Goal: Transaction & Acquisition: Book appointment/travel/reservation

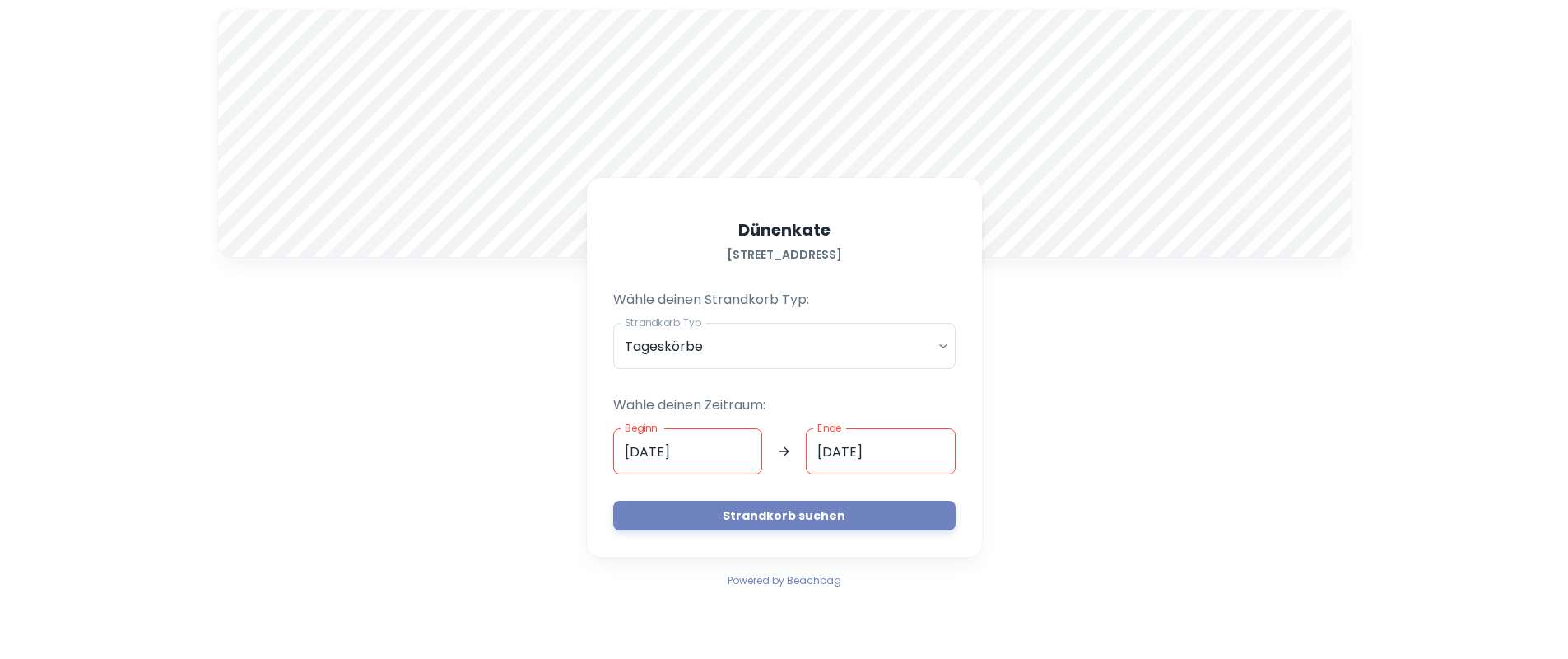
click at [702, 449] on input "[DATE]" at bounding box center [687, 451] width 149 height 46
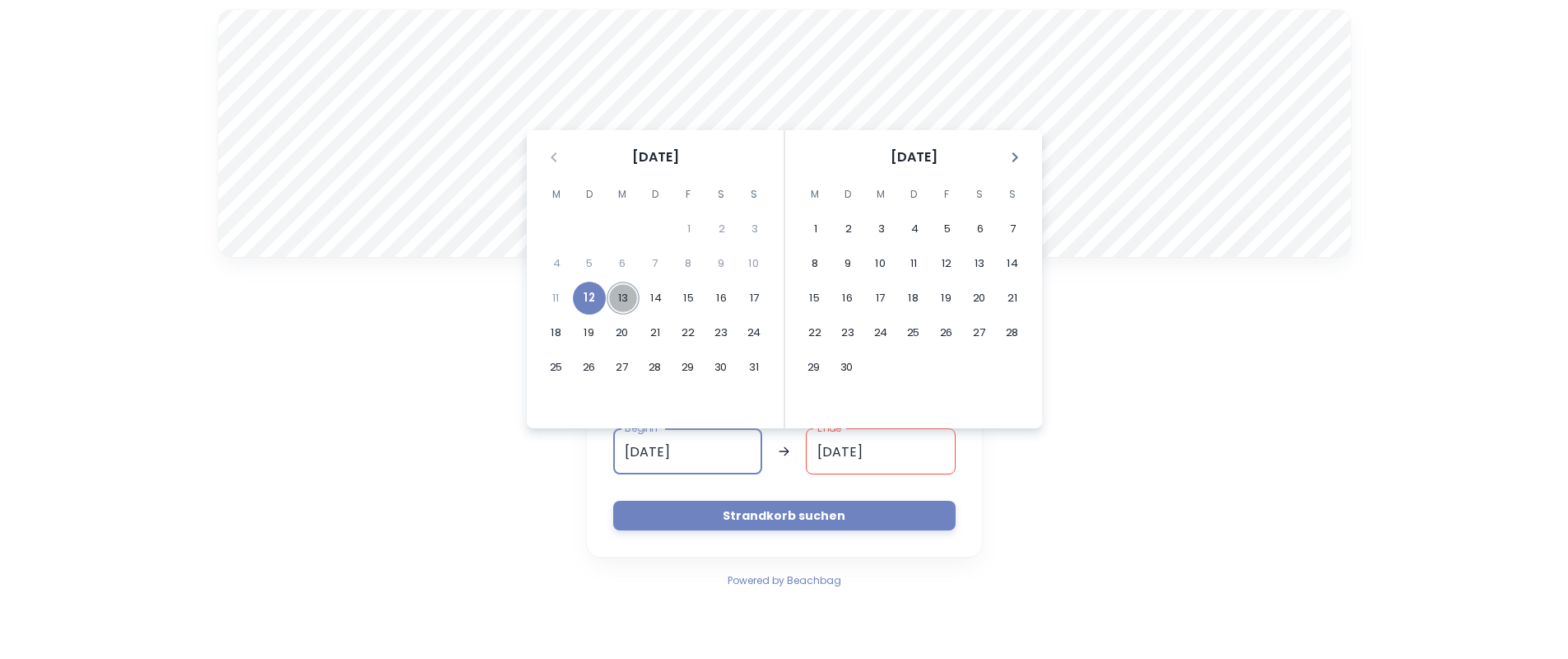
click at [627, 298] on button "13" at bounding box center [623, 298] width 33 height 33
type input "[DATE]"
click at [899, 452] on input "Ende" at bounding box center [881, 451] width 149 height 46
click at [1173, 496] on div "A Dünenkate [STREET_ADDRESS] Wähle deinen Strandkorb Typ: Strandkorb Typ Tagesk…" at bounding box center [784, 300] width 1153 height 600
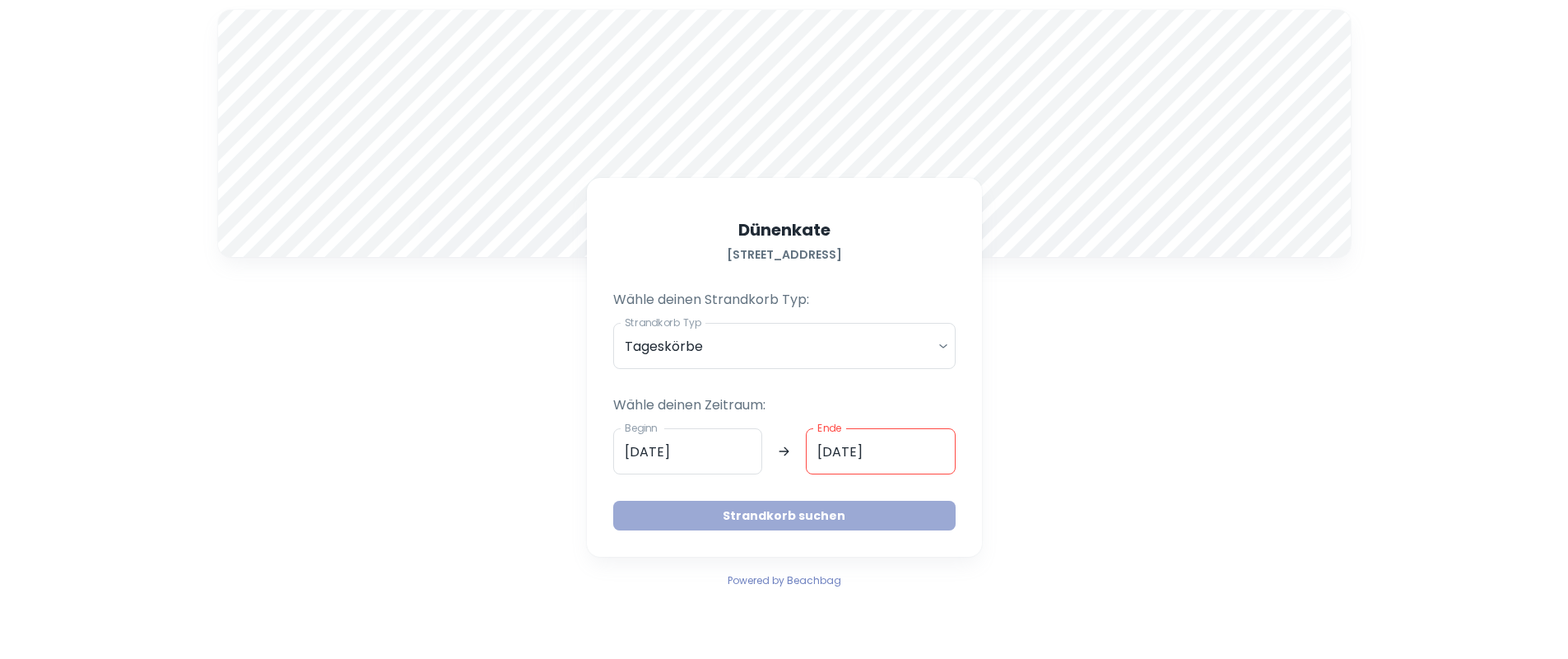
click at [794, 515] on button "Strandkorb suchen" at bounding box center [784, 515] width 343 height 30
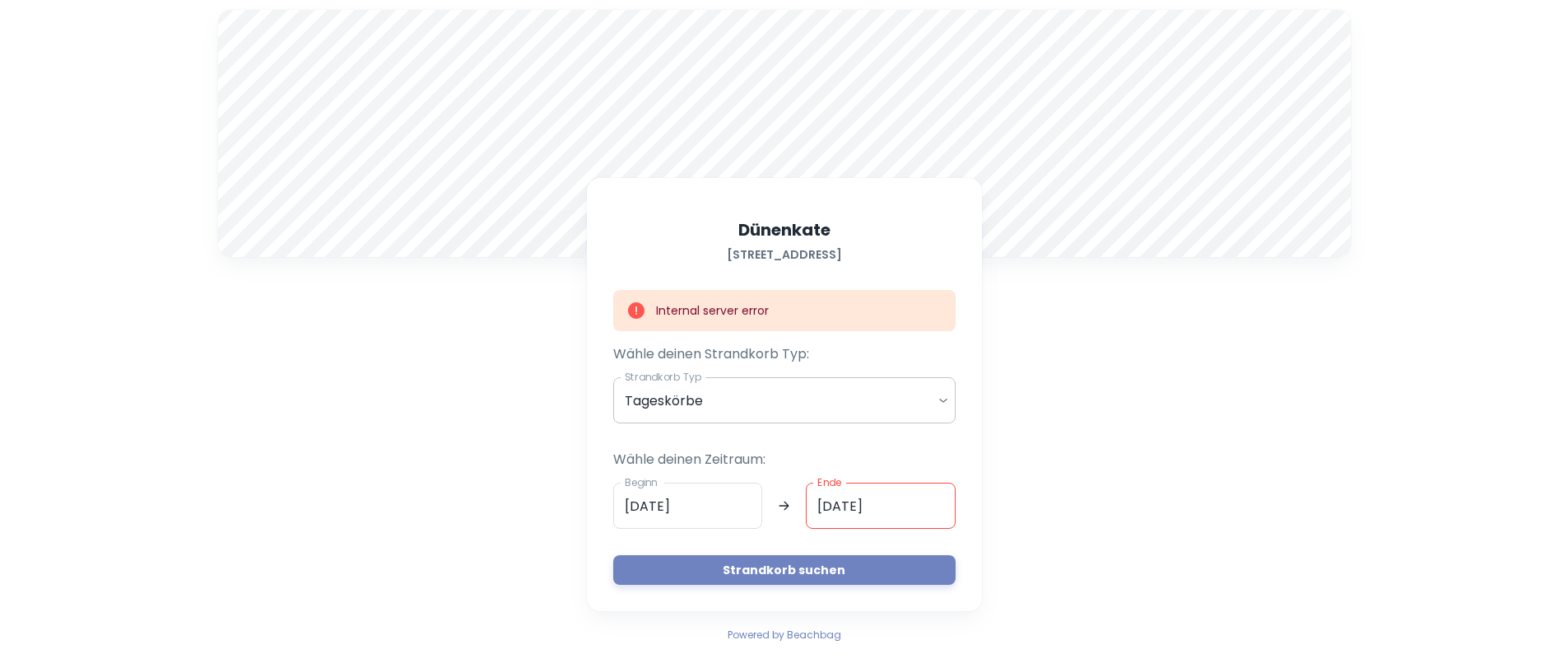
click at [844, 397] on body "A Dünenkate [STREET_ADDRESS] Internal server error Wähle deinen Strandkorb Typ:…" at bounding box center [784, 330] width 1568 height 659
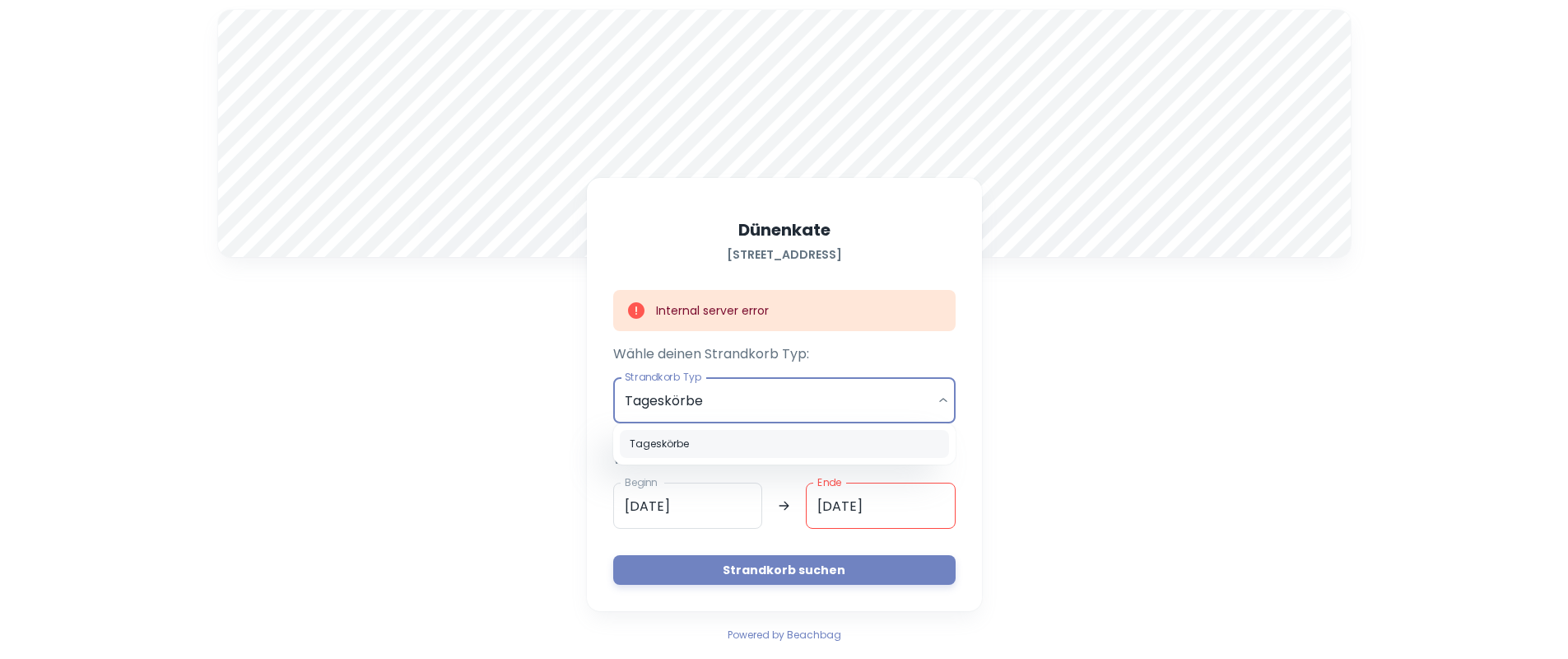
click at [844, 397] on div at bounding box center [784, 330] width 1568 height 659
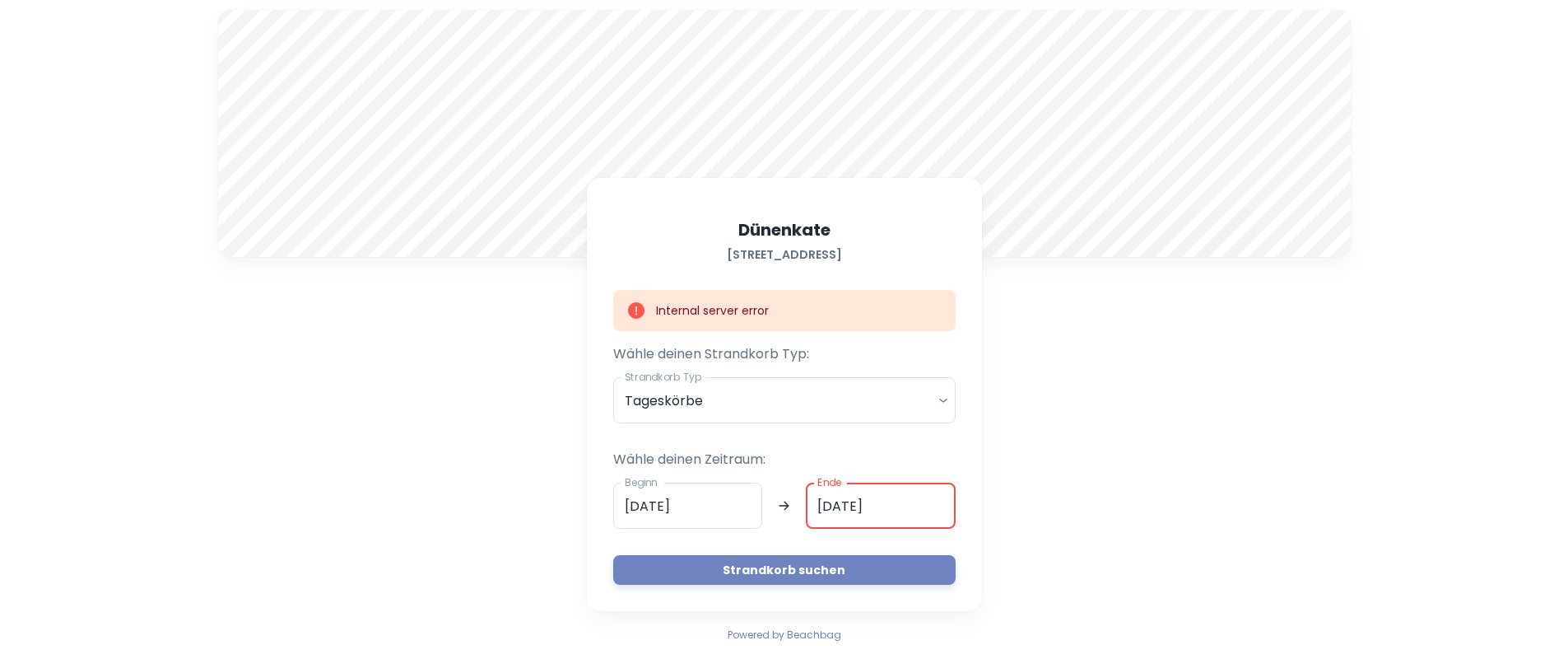
click at [872, 513] on input "[DATE]" at bounding box center [881, 506] width 149 height 46
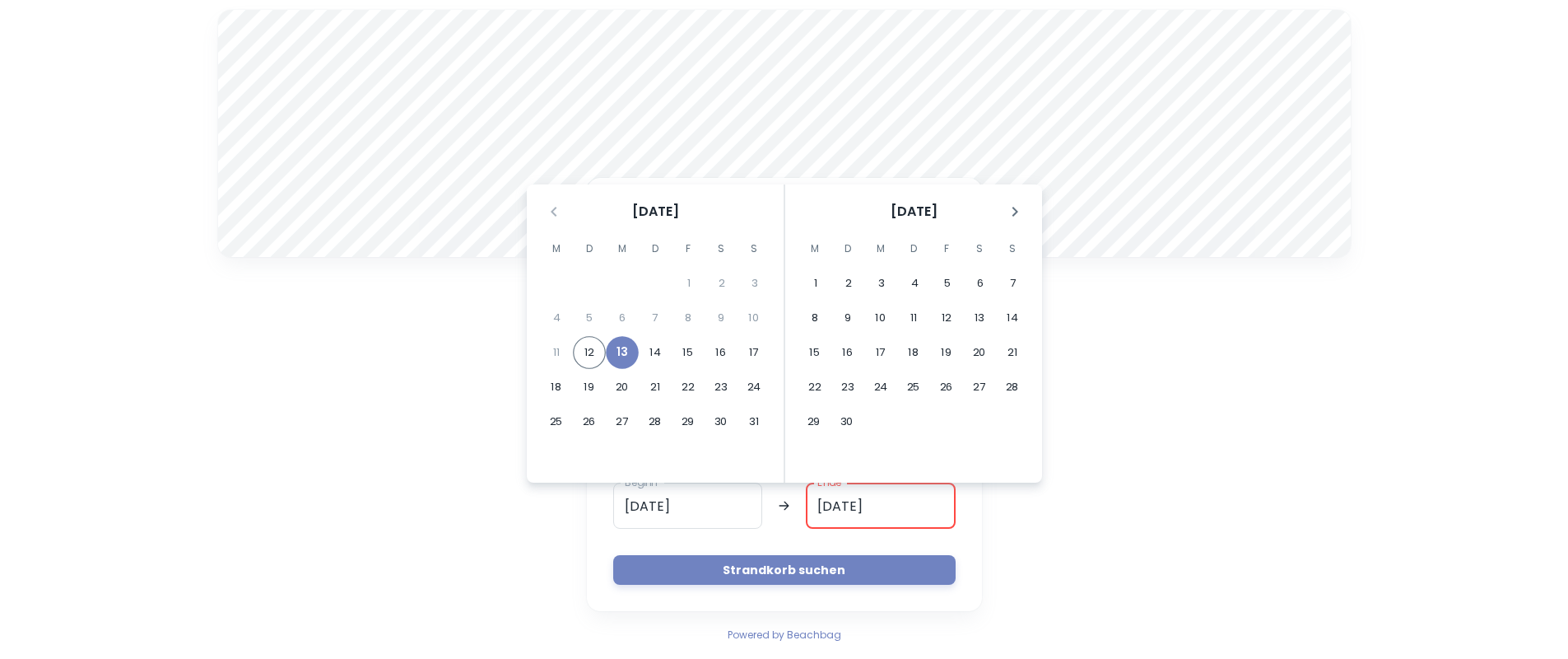
click at [896, 506] on input "[DATE]" at bounding box center [881, 506] width 149 height 46
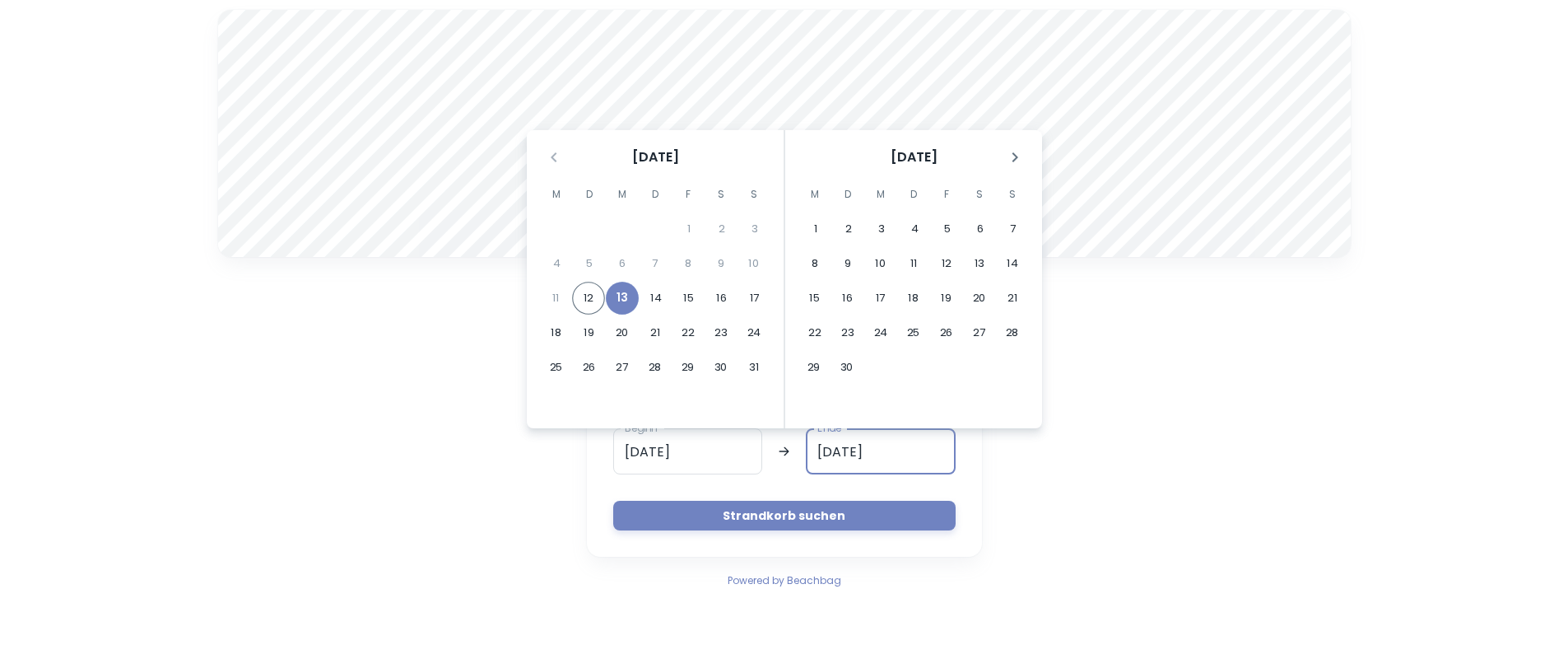
type input "[DATE]"
click at [1102, 481] on div "A Dünenkate [STREET_ADDRESS] Wähle deinen Strandkorb Typ: Strandkorb Typ Tagesk…" at bounding box center [784, 300] width 1153 height 600
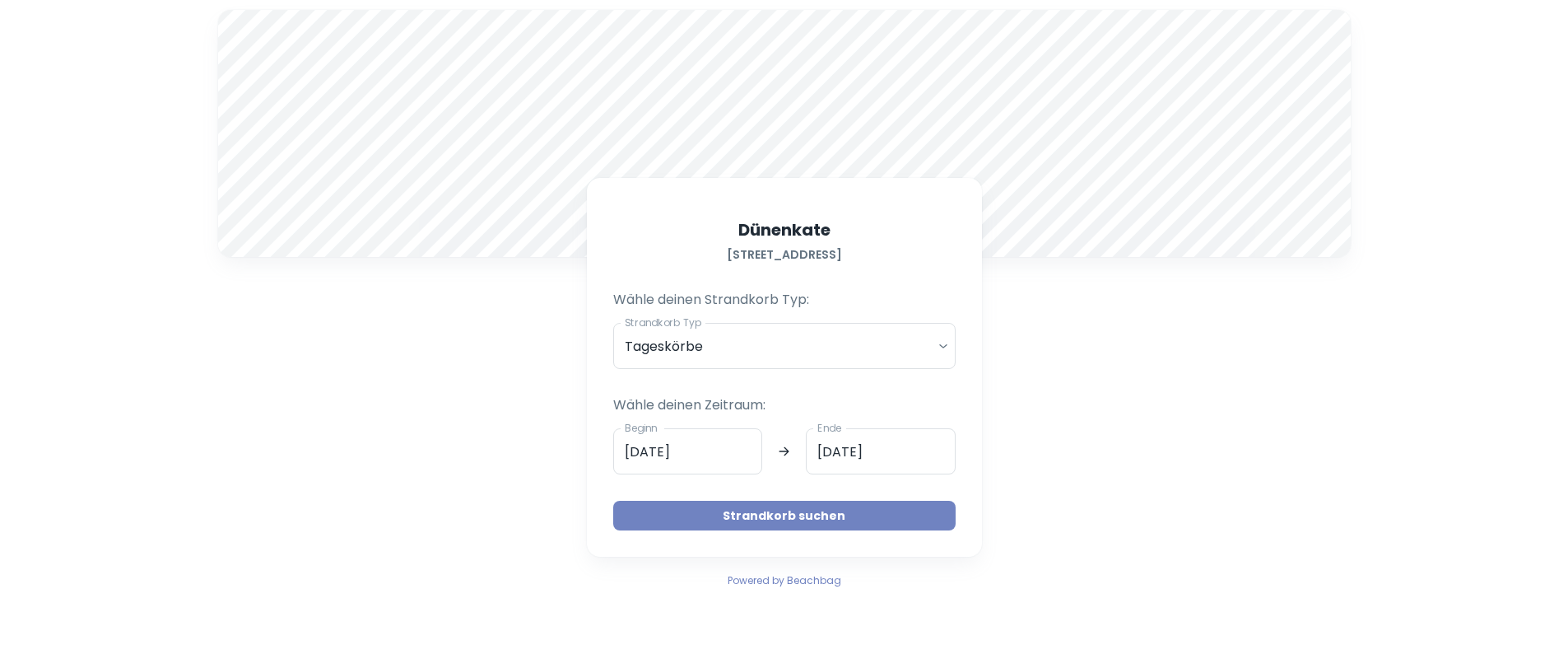
click at [801, 516] on button "Strandkorb suchen" at bounding box center [784, 515] width 343 height 30
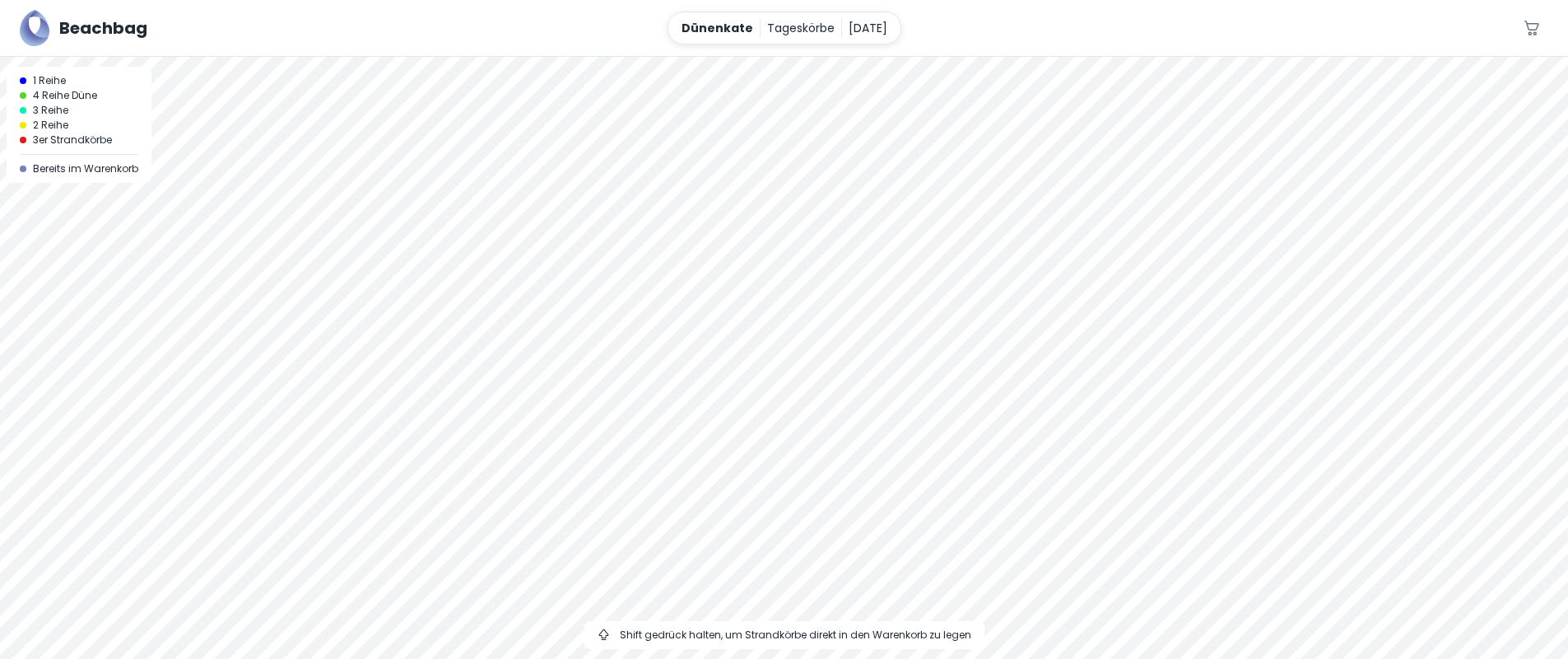
click at [744, 57] on div at bounding box center [784, 57] width 1568 height 0
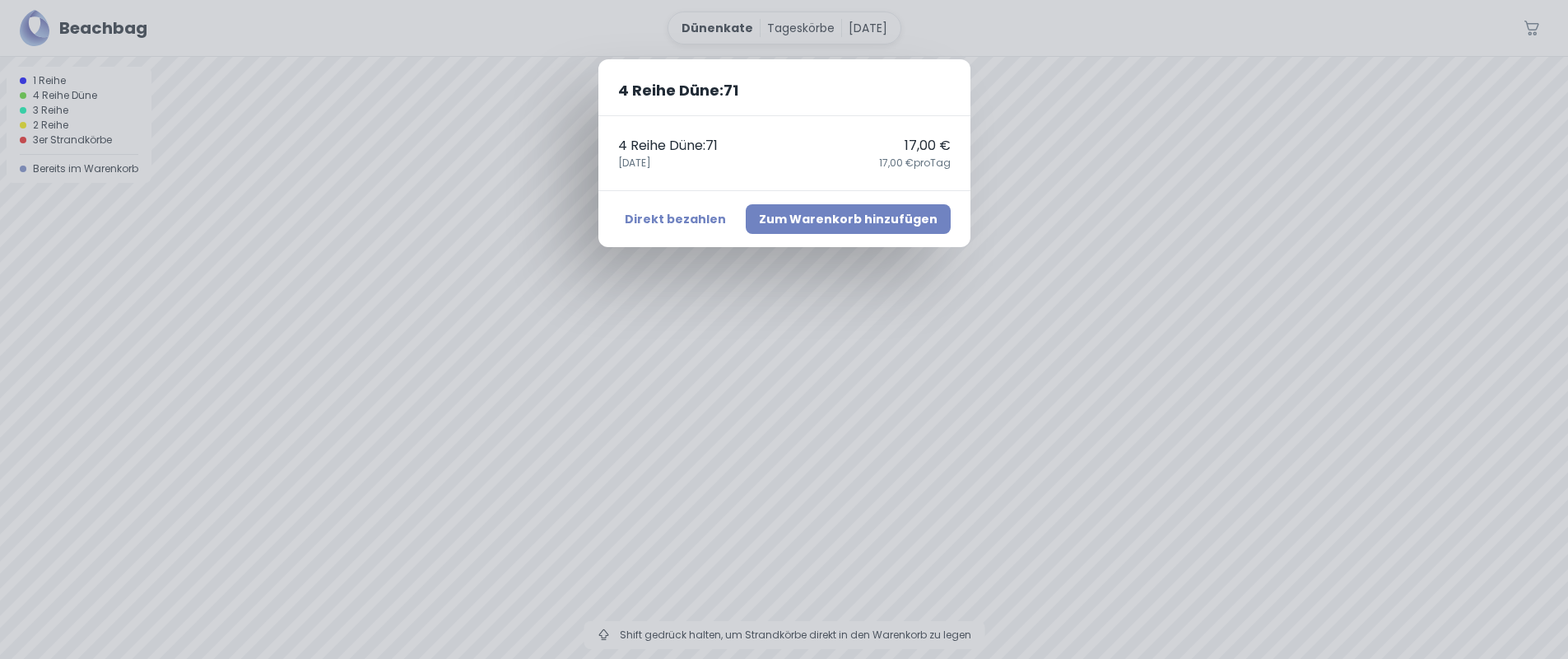
click at [837, 220] on button "Zum Warenkorb hinzufügen" at bounding box center [847, 218] width 205 height 30
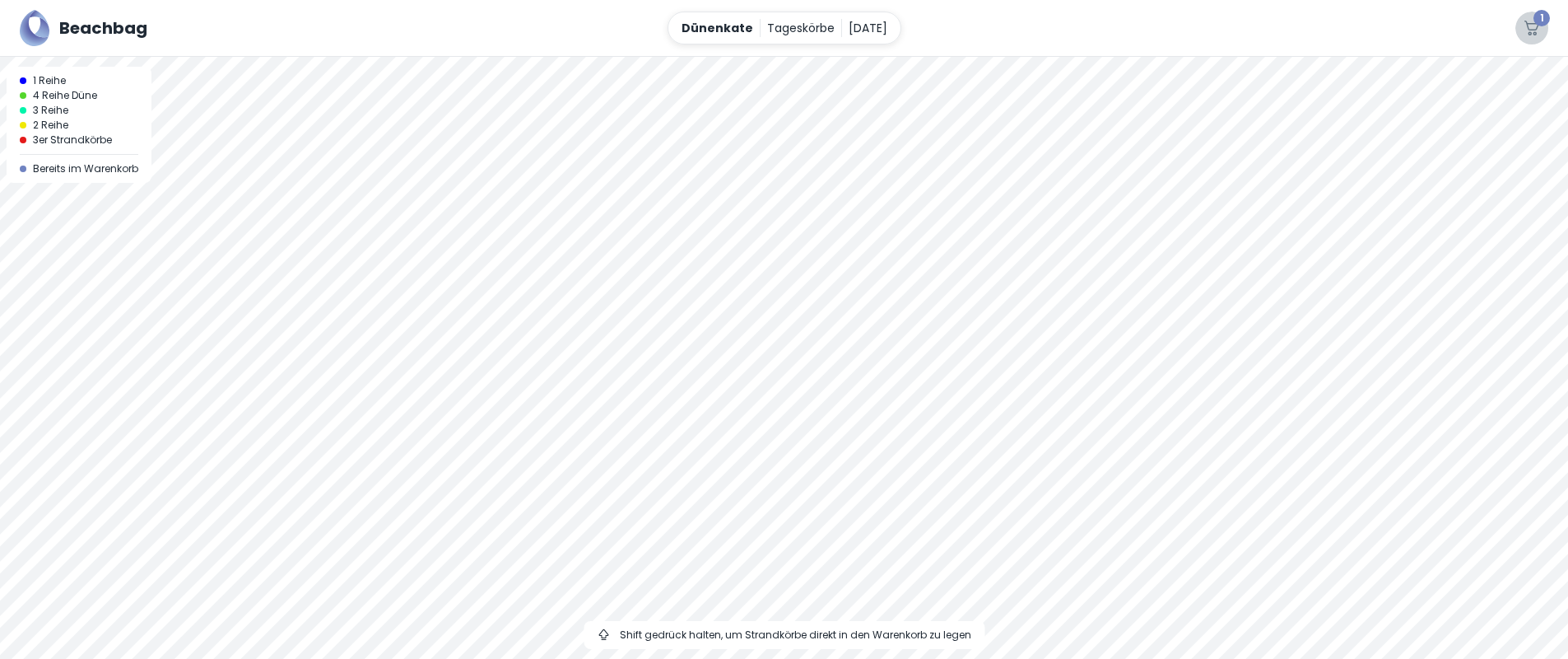
click at [1542, 19] on span "1" at bounding box center [1541, 17] width 16 height 16
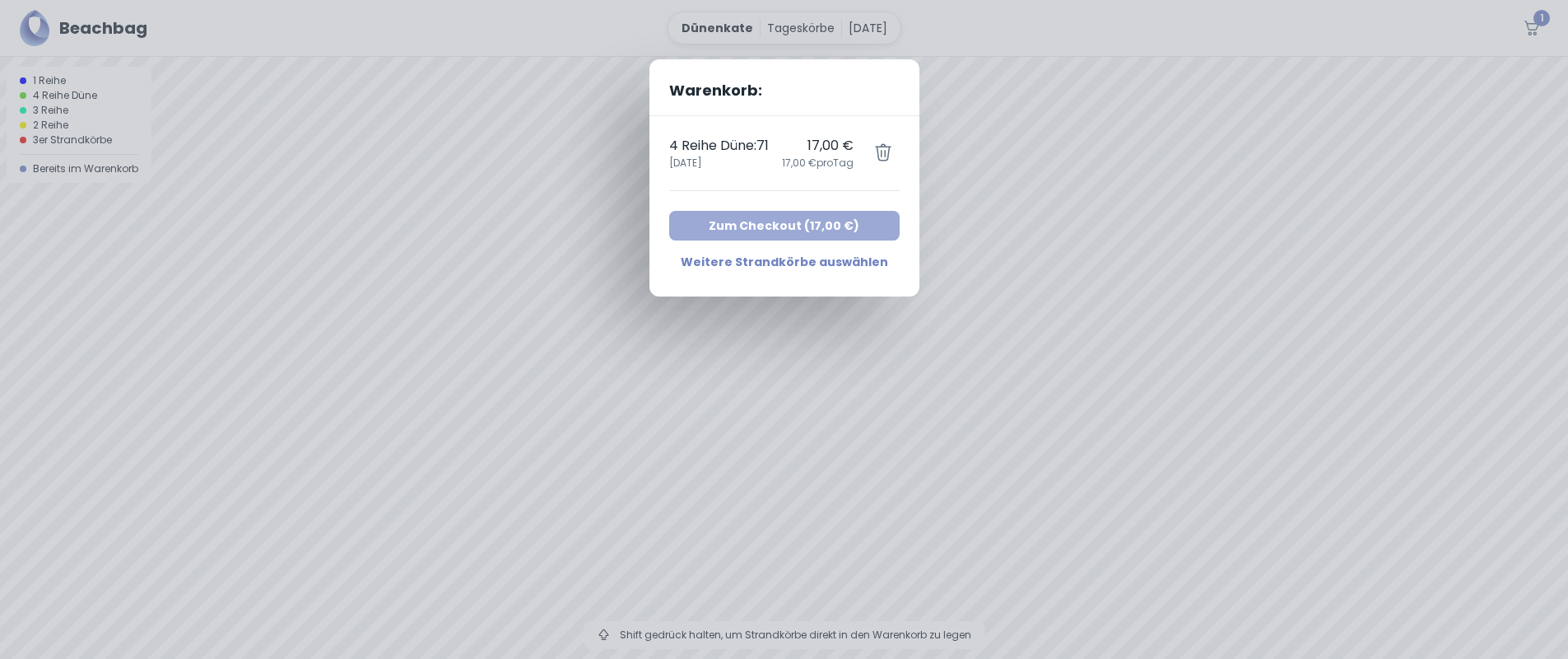
click at [764, 224] on button "Zum Checkout ( 17,00 € )" at bounding box center [784, 225] width 230 height 30
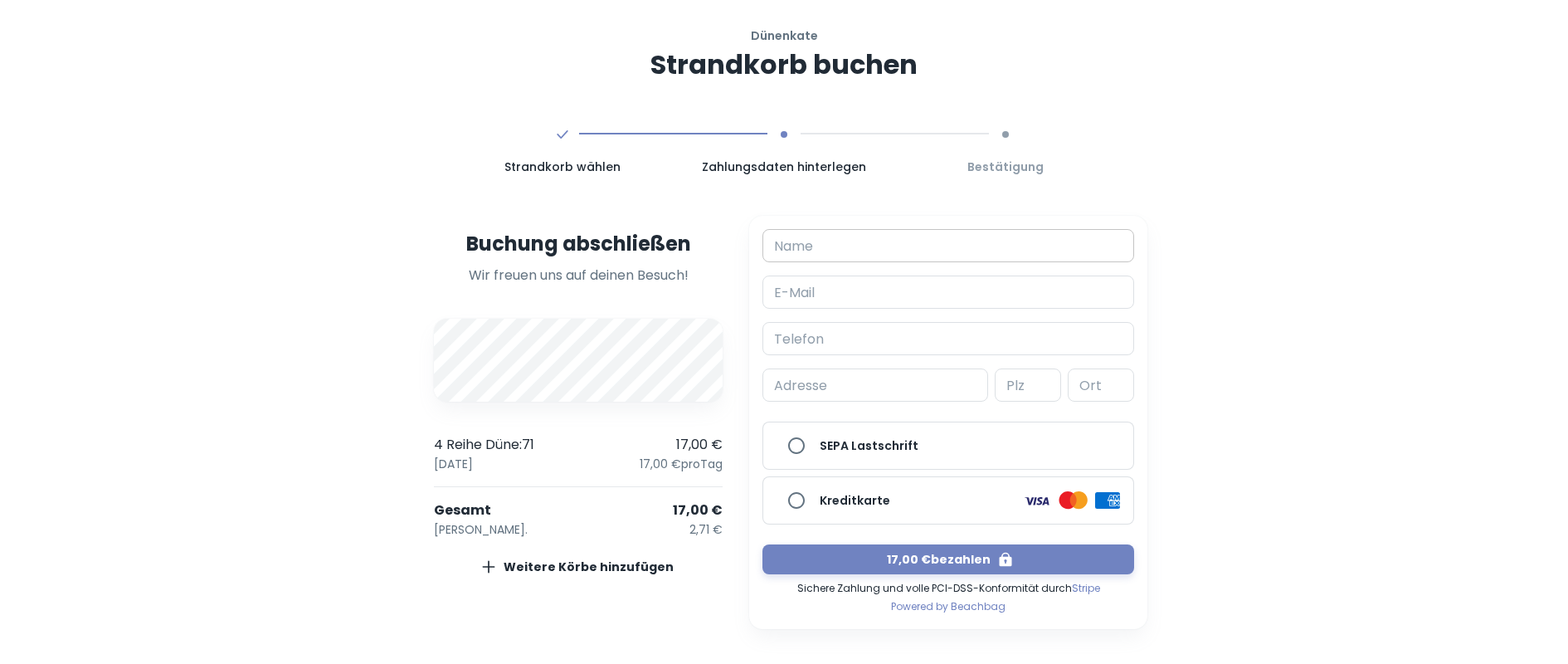
click at [961, 244] on input "Name" at bounding box center [948, 246] width 371 height 34
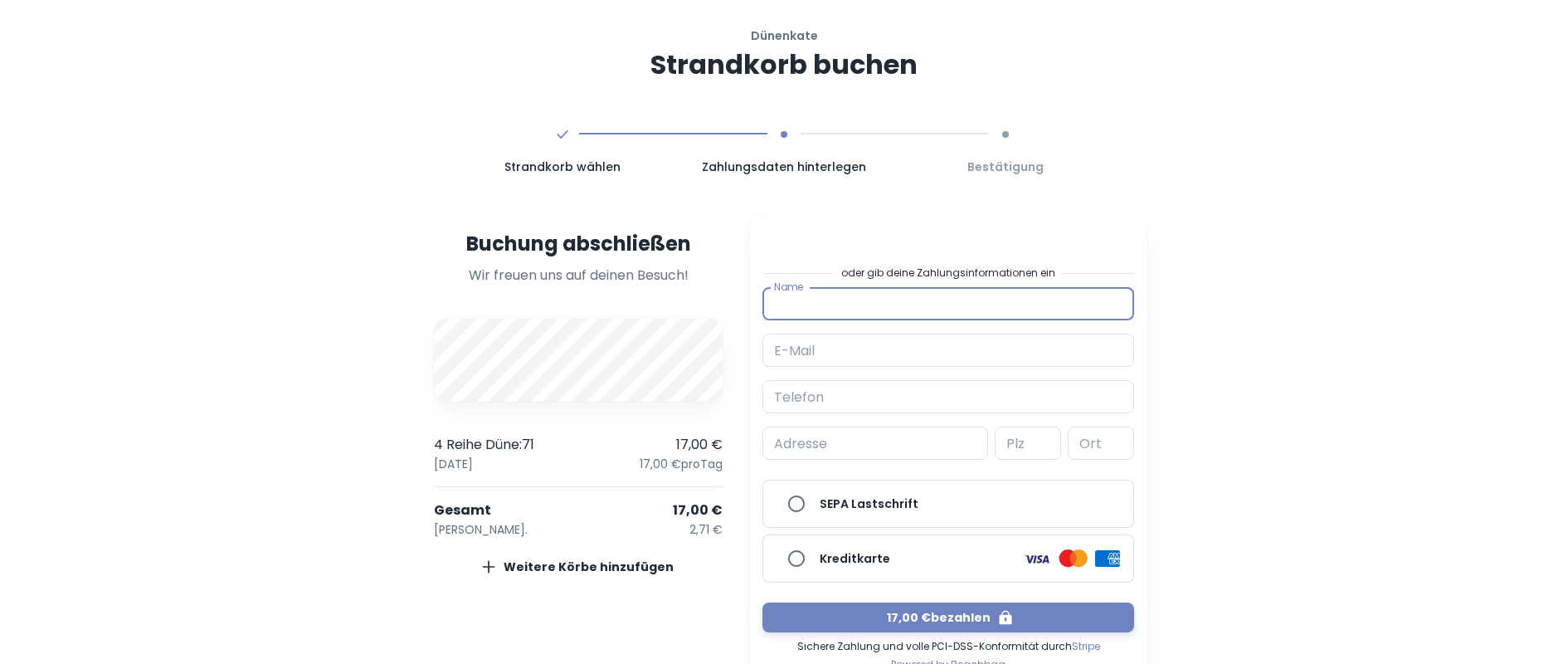
click at [922, 298] on input "Name" at bounding box center [948, 303] width 371 height 34
type input "[PERSON_NAME]"
type input "r"
click at [862, 348] on input "E-Mail" at bounding box center [948, 350] width 371 height 34
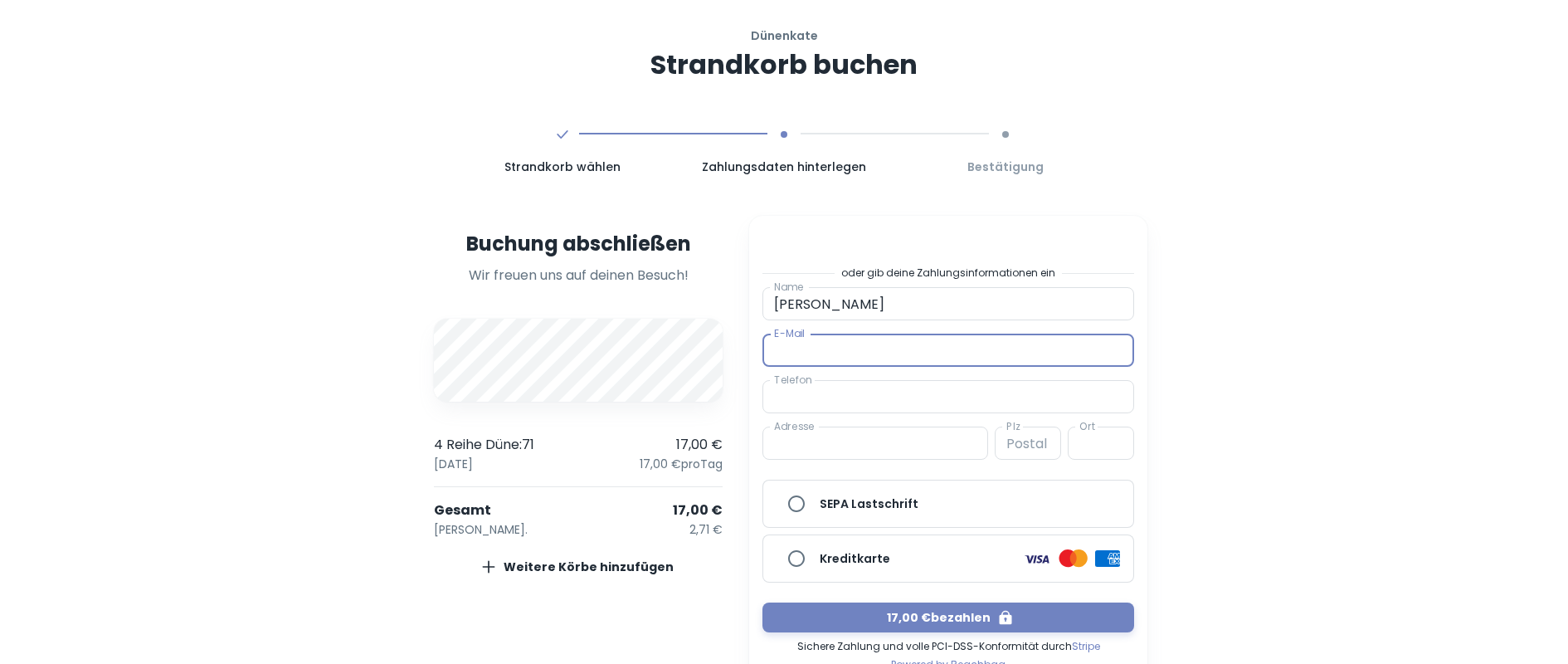
type input "[EMAIL_ADDRESS][DOMAIN_NAME]"
type input "01724301686"
type input "[STREET_ADDRESS]"
type input "22605"
type input "[GEOGRAPHIC_DATA]"
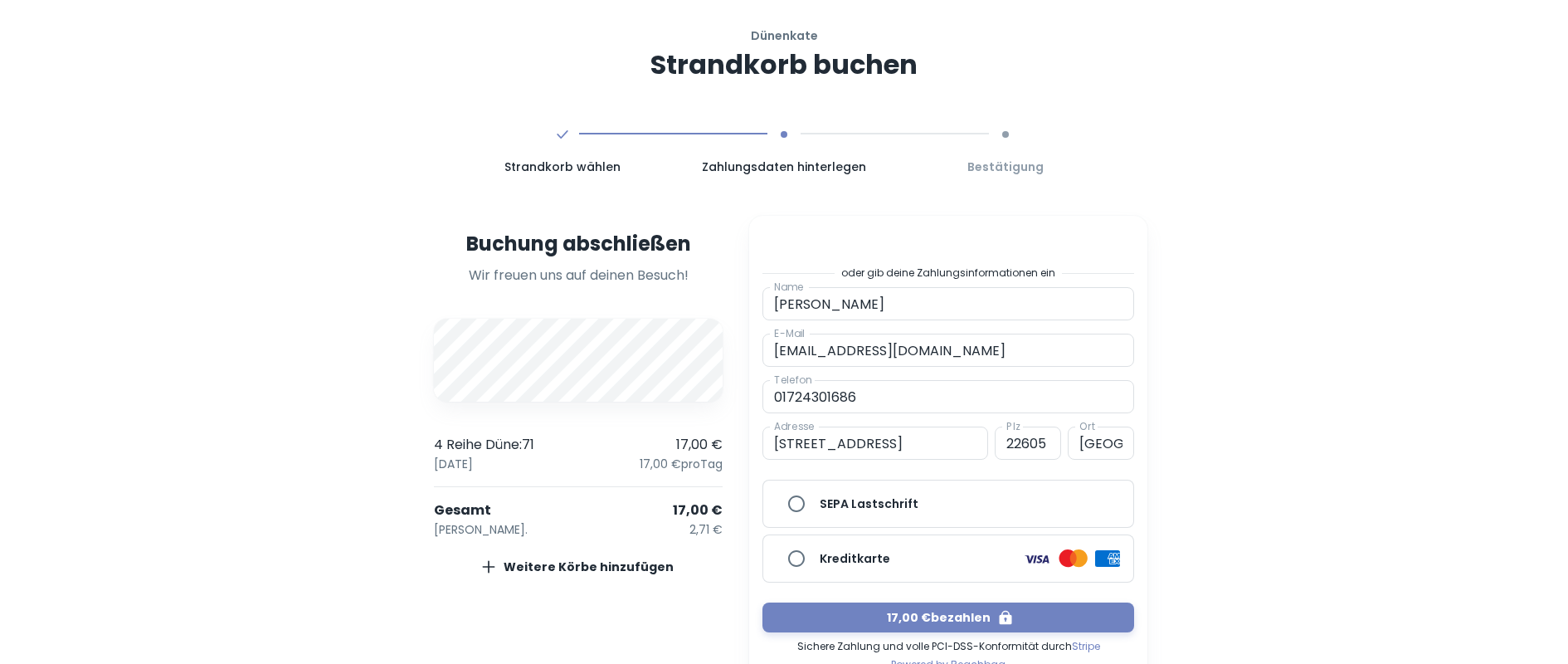
click at [1277, 423] on div "Dünenkate Strandkorb buchen Strandkorb wählen Zahlungsdaten hinterlegen Bestäti…" at bounding box center [784, 384] width 1568 height 769
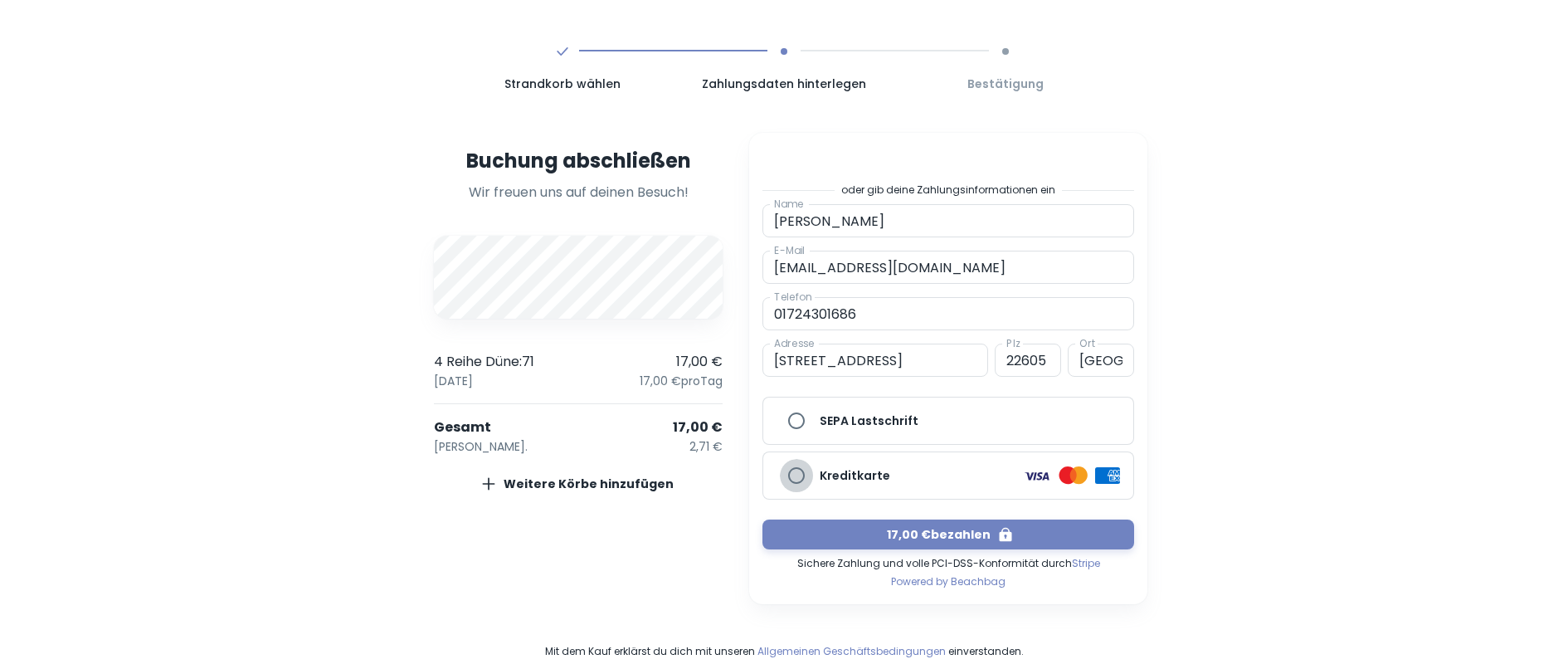
click at [795, 471] on input "Kreditkarte" at bounding box center [796, 475] width 34 height 34
radio input "true"
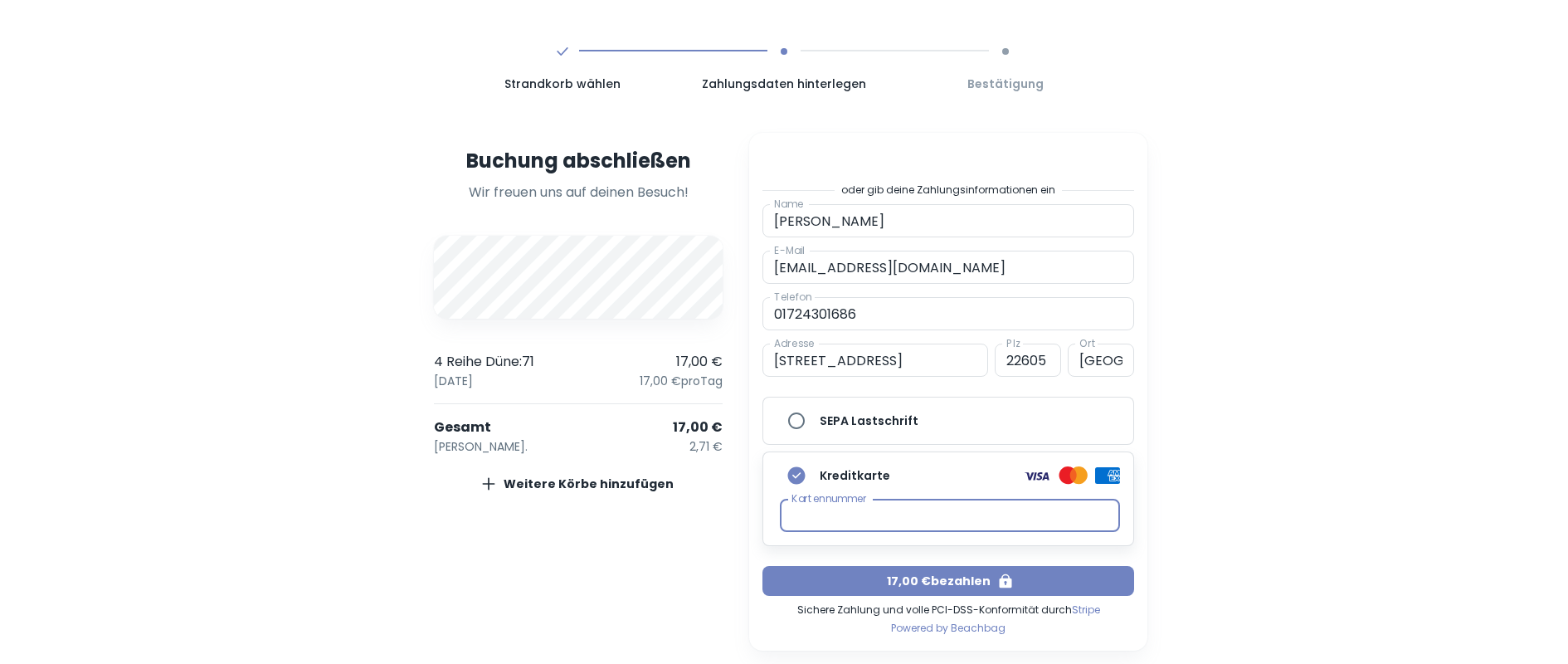
click at [936, 579] on button "17,00 € bezahlen" at bounding box center [948, 581] width 371 height 30
